Goal: Check status: Check status

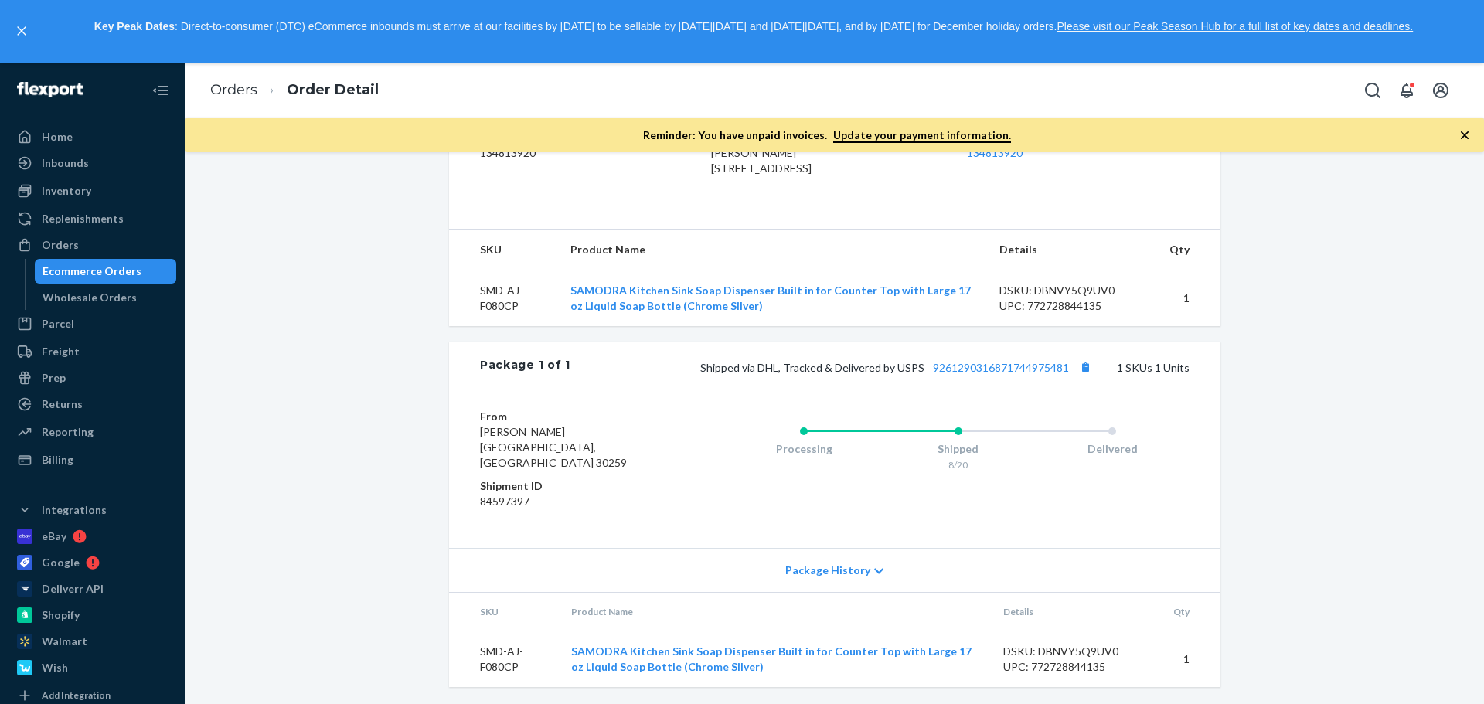
scroll to position [448, 0]
click at [1083, 376] on button "Copy tracking number" at bounding box center [1085, 366] width 20 height 20
drag, startPoint x: 413, startPoint y: 662, endPoint x: 437, endPoint y: 645, distance: 29.4
click at [421, 655] on div "Flexport Order # HY4MVKQYXG • Standard / US$7.95 View Details Create Return Dup…" at bounding box center [834, 223] width 1275 height 961
drag, startPoint x: 894, startPoint y: 382, endPoint x: 919, endPoint y: 380, distance: 24.8
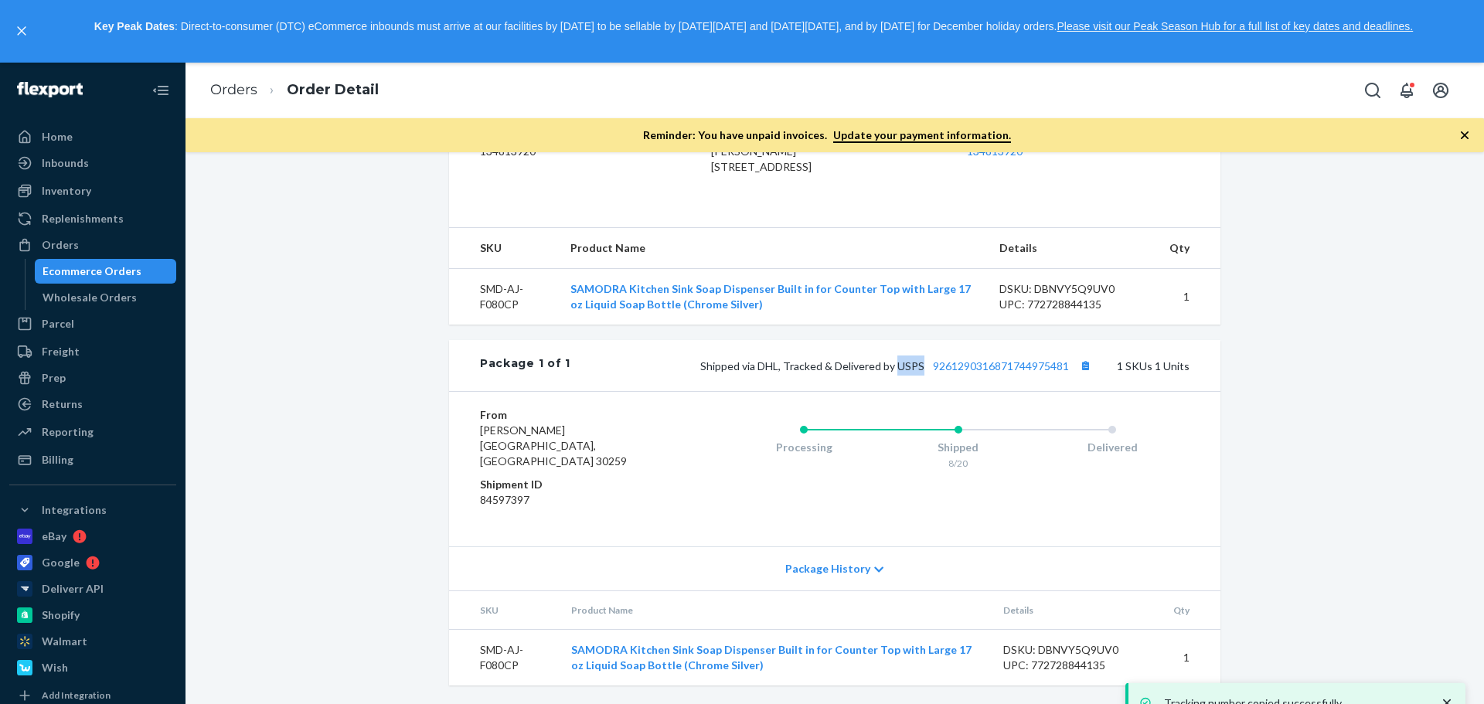
click at [919, 373] on span "Shipped via DHL, Tracked & Delivered by USPS 9261290316871744975481" at bounding box center [897, 365] width 395 height 13
copy span "USPS"
click at [219, 406] on div "Flexport Order # HY4MVKQYXG • Standard / US$7.95 View Details Create Return Dup…" at bounding box center [834, 223] width 1275 height 961
